Goal: Task Accomplishment & Management: Manage account settings

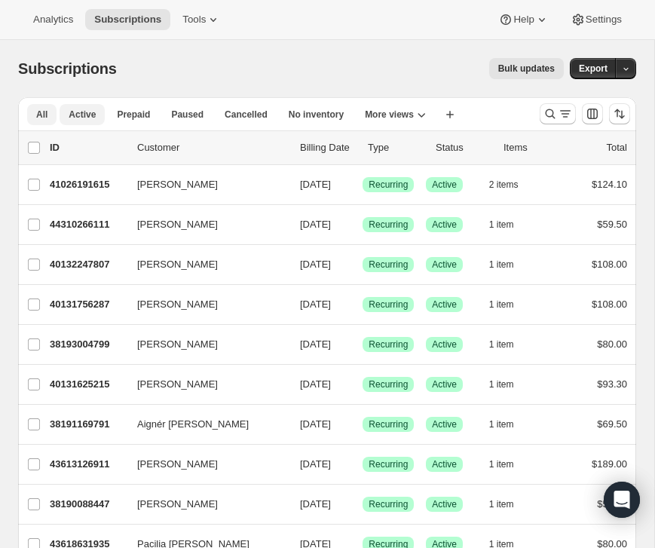
click at [92, 119] on span "Active" at bounding box center [82, 114] width 27 height 12
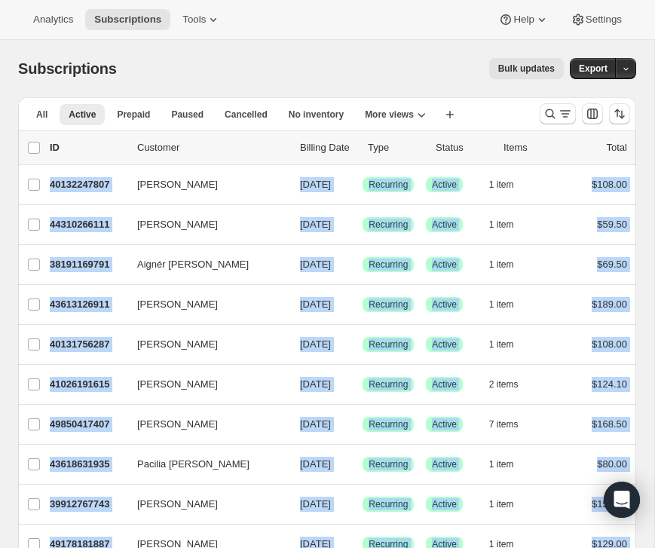
drag, startPoint x: 630, startPoint y: 441, endPoint x: 8, endPoint y: 179, distance: 675.3
copy ul "Loremip Dolors 05291627513 Ametcon Adipis 04/29/7637 Elitsed Doeiusmod Tempori …"
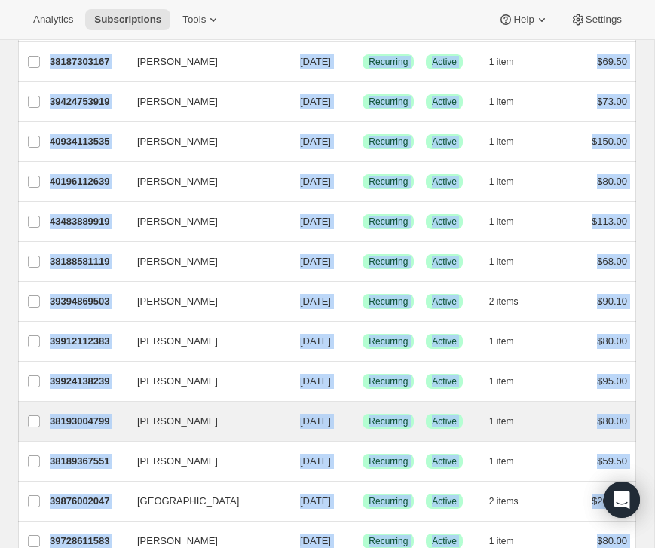
scroll to position [1752, 0]
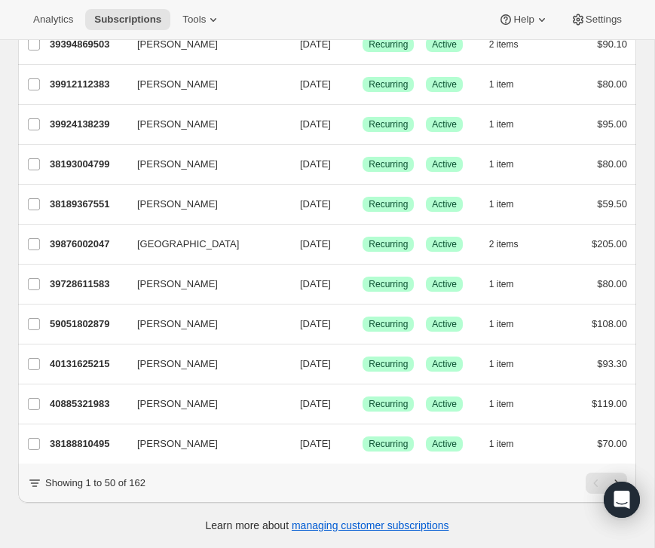
drag, startPoint x: 493, startPoint y: 478, endPoint x: 511, endPoint y: 472, distance: 18.3
click at [493, 478] on div "Showing 1 to 50 of 162" at bounding box center [327, 482] width 600 height 21
click at [612, 475] on icon "Next" at bounding box center [616, 482] width 15 height 15
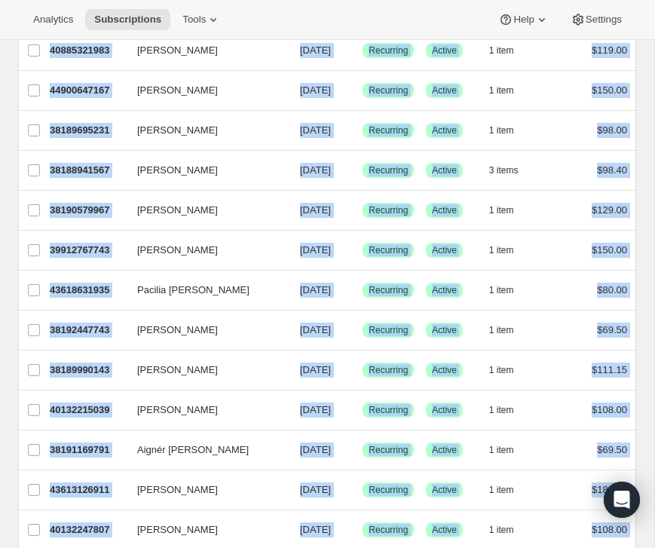
scroll to position [0, 0]
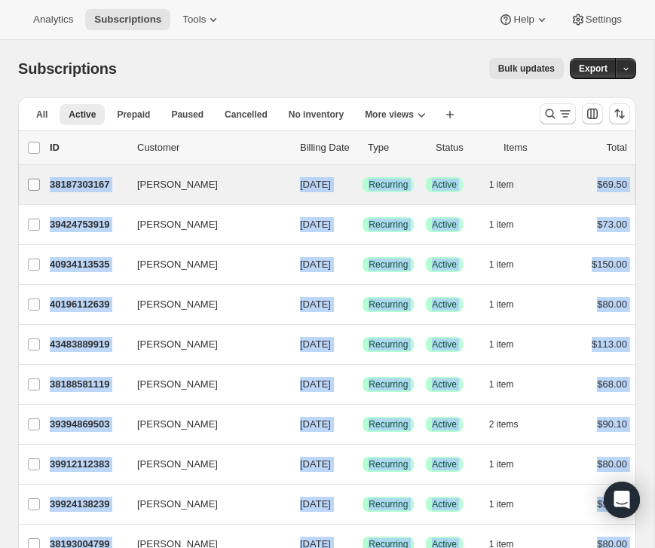
drag, startPoint x: 637, startPoint y: 449, endPoint x: 20, endPoint y: 181, distance: 672.8
copy ul "[PERSON_NAME] 38187303167 [PERSON_NAME] [DATE] Success Recurring Success Active…"
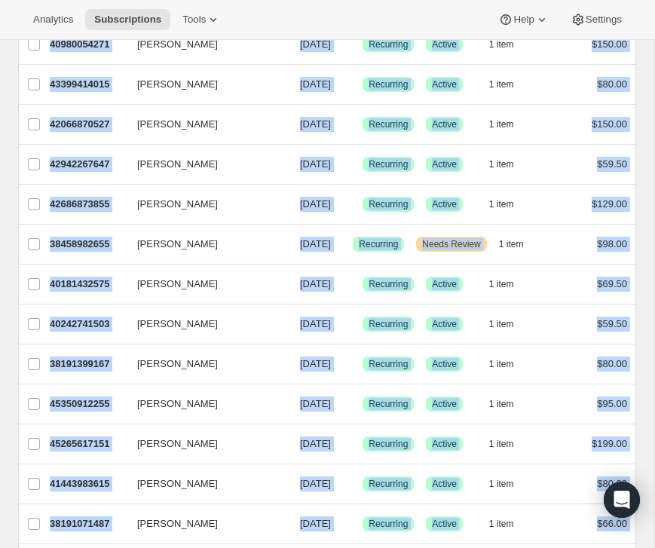
scroll to position [1724, 0]
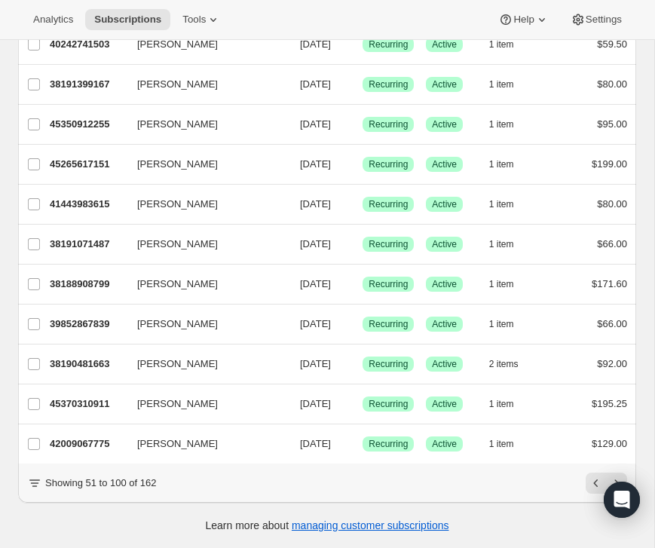
drag, startPoint x: 545, startPoint y: 494, endPoint x: 554, endPoint y: 494, distance: 8.3
click at [546, 494] on div "Showing 51 to 100 of 162" at bounding box center [327, 482] width 618 height 39
click at [611, 473] on button "Next" at bounding box center [616, 482] width 21 height 21
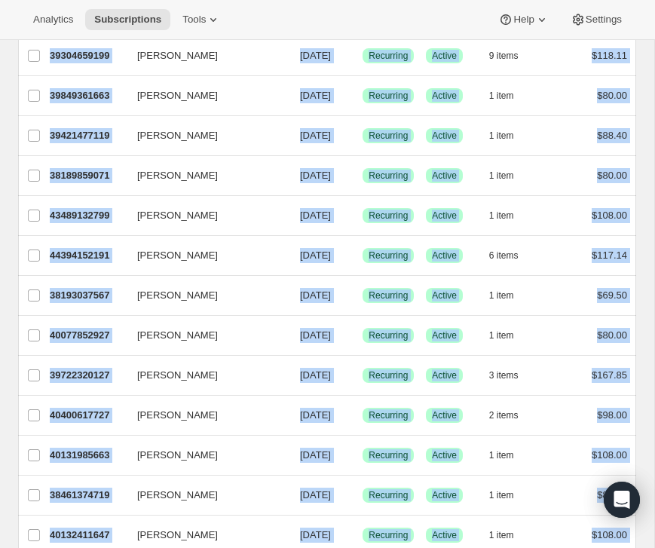
scroll to position [0, 0]
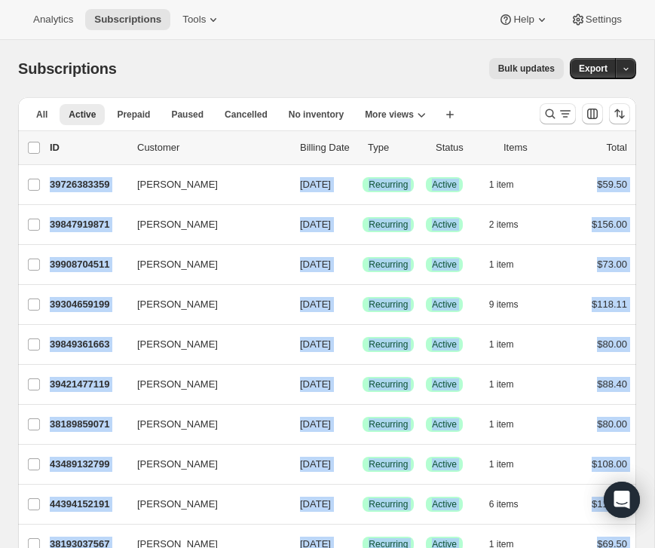
drag, startPoint x: 637, startPoint y: 128, endPoint x: 14, endPoint y: 182, distance: 624.6
copy ul "[PERSON_NAME] 39726383359 [PERSON_NAME] [DATE] Success Recurring Success Active…"
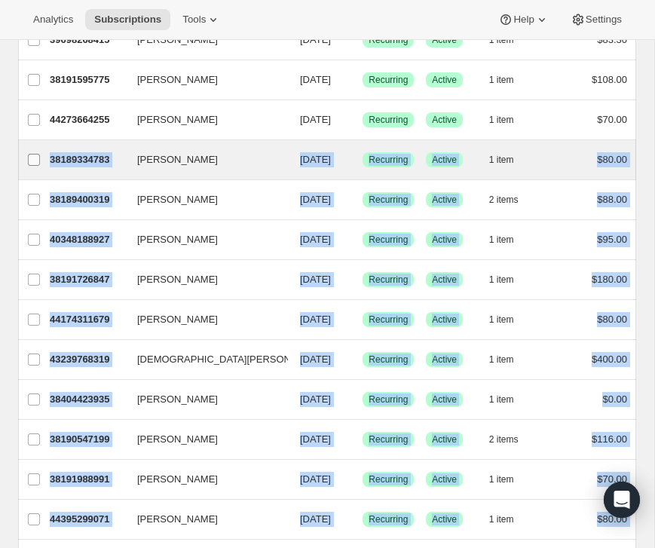
scroll to position [1226, 0]
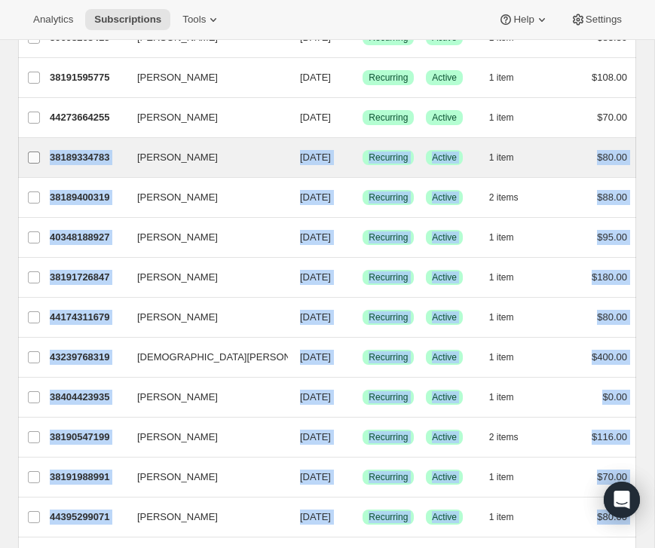
drag, startPoint x: 633, startPoint y: 408, endPoint x: 17, endPoint y: 153, distance: 666.1
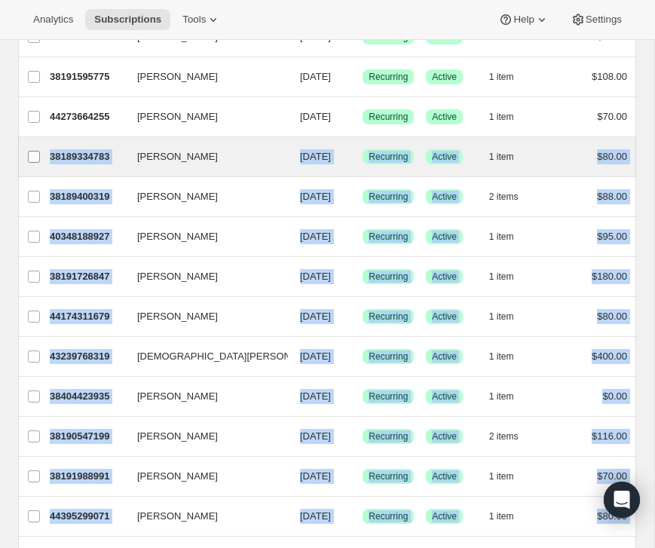
copy ul "[PERSON_NAME] 38189334783 [PERSON_NAME] [DATE] Success Recurring Success Active…"
